Goal: Task Accomplishment & Management: Manage account settings

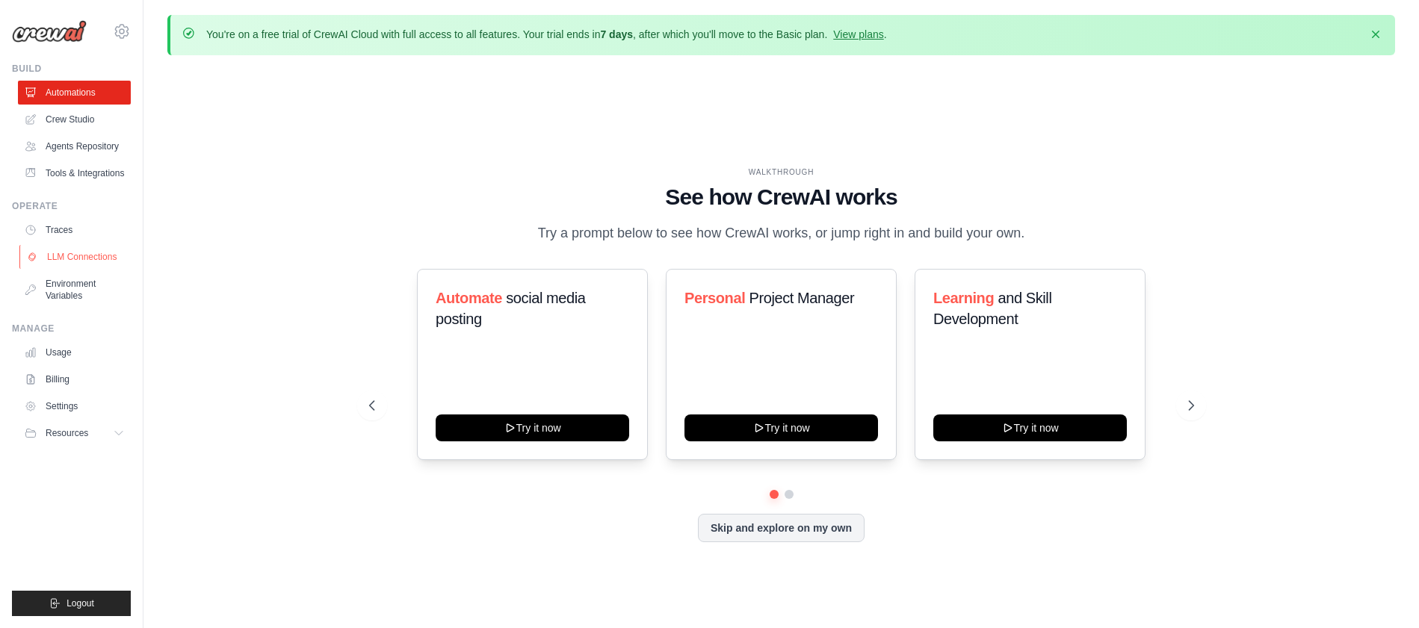
click at [85, 269] on link "LLM Connections" at bounding box center [75, 257] width 113 height 24
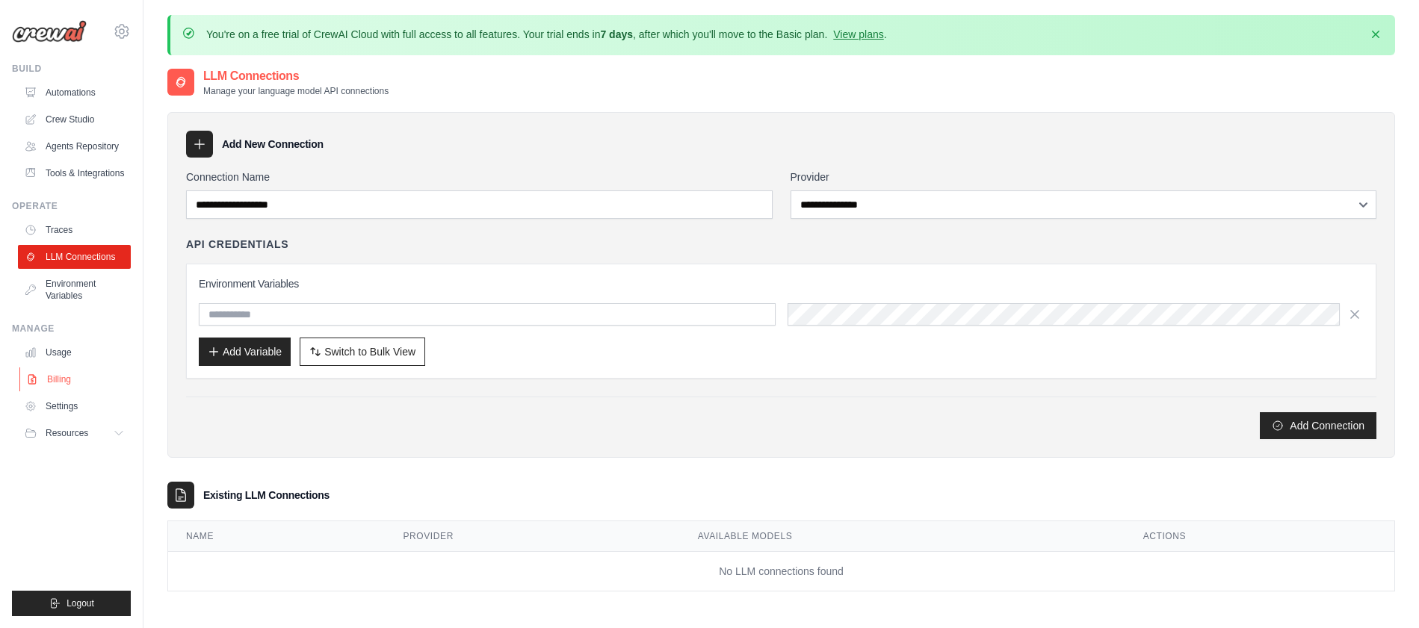
click at [56, 392] on link "Billing" at bounding box center [75, 380] width 113 height 24
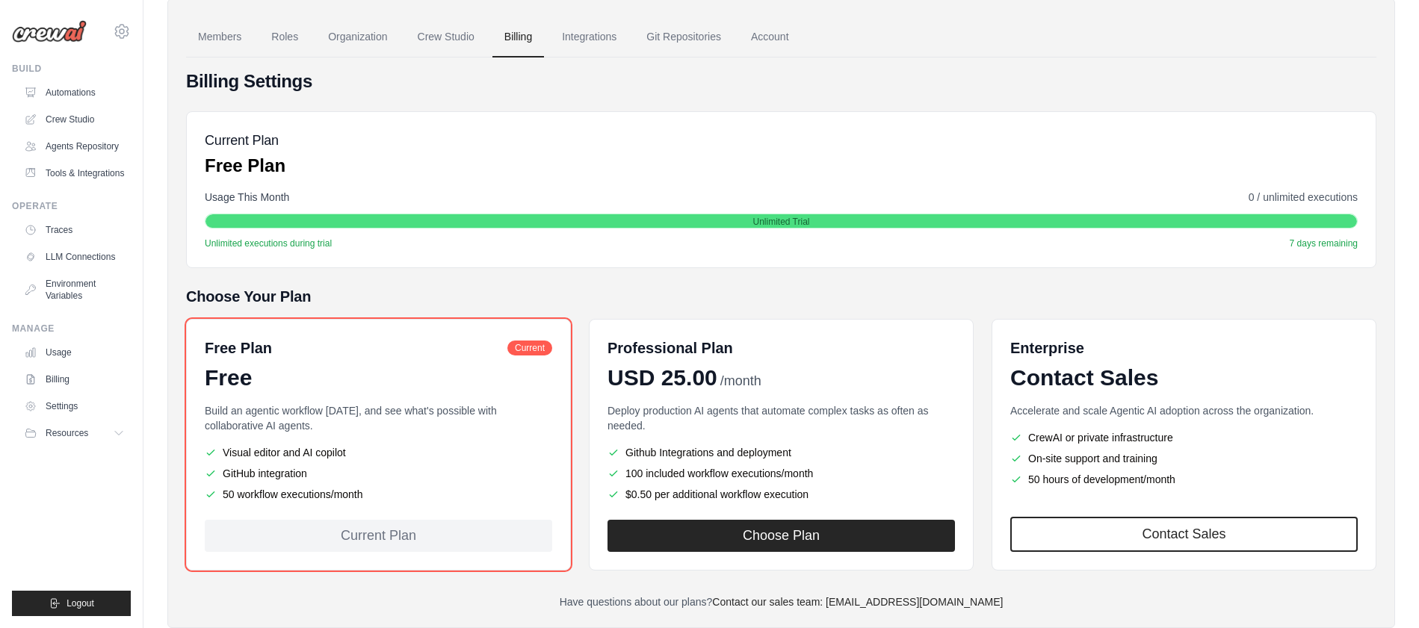
scroll to position [108, 0]
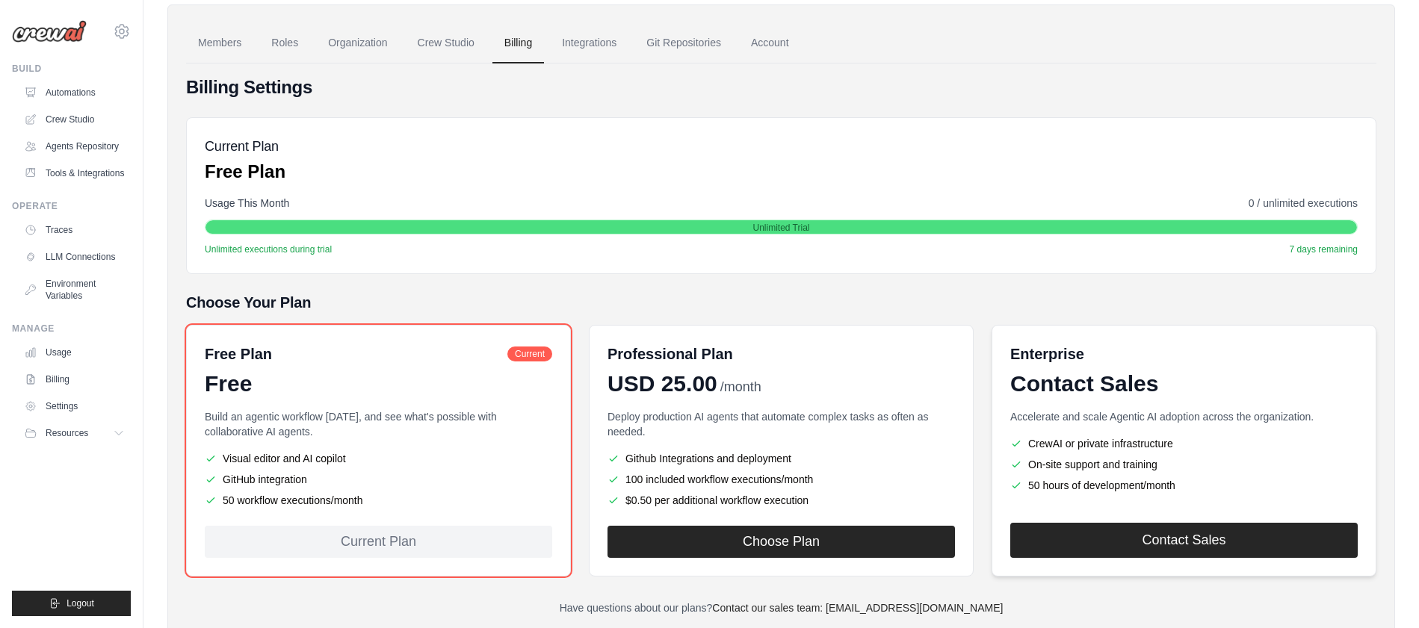
click at [1070, 534] on link "Contact Sales" at bounding box center [1183, 540] width 347 height 35
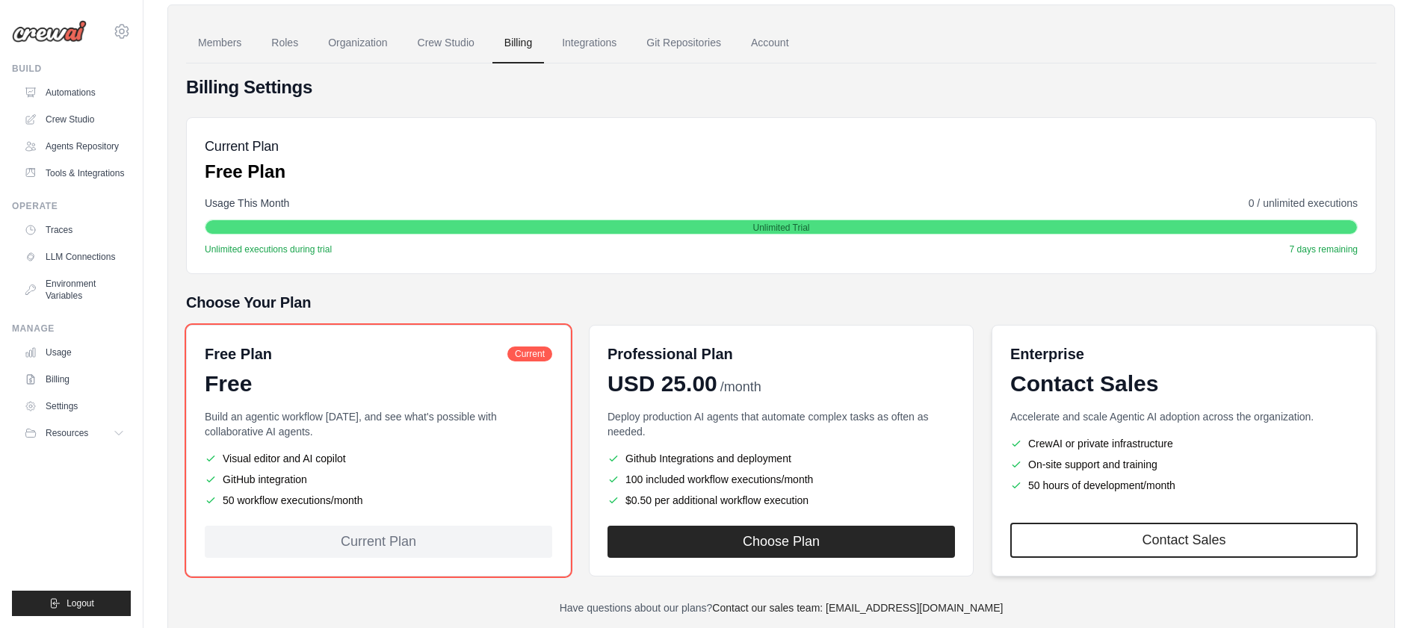
drag, startPoint x: 977, startPoint y: 362, endPoint x: 1021, endPoint y: 375, distance: 46.1
click at [977, 362] on div "Free Plan Current Free Build an agentic workflow [DATE], and see what's possibl…" at bounding box center [781, 451] width 1190 height 252
click at [1096, 394] on div "Contact Sales" at bounding box center [1183, 384] width 347 height 27
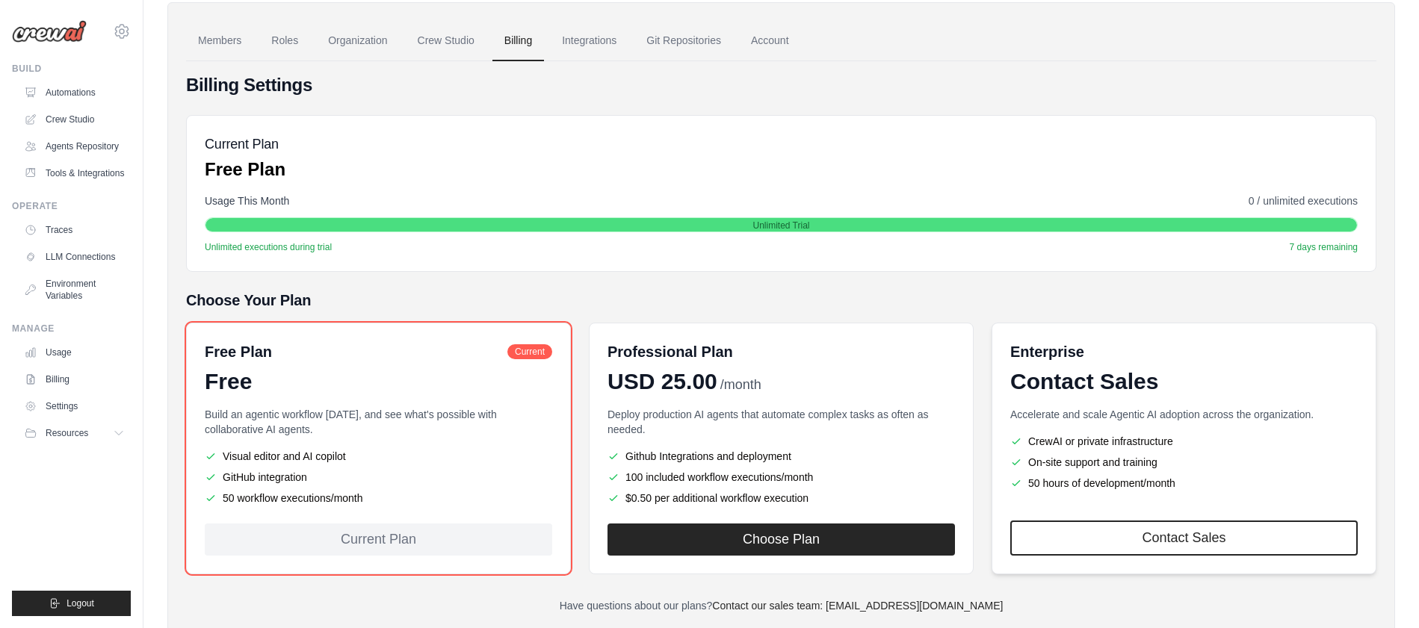
scroll to position [111, 0]
